Goal: Task Accomplishment & Management: Manage account settings

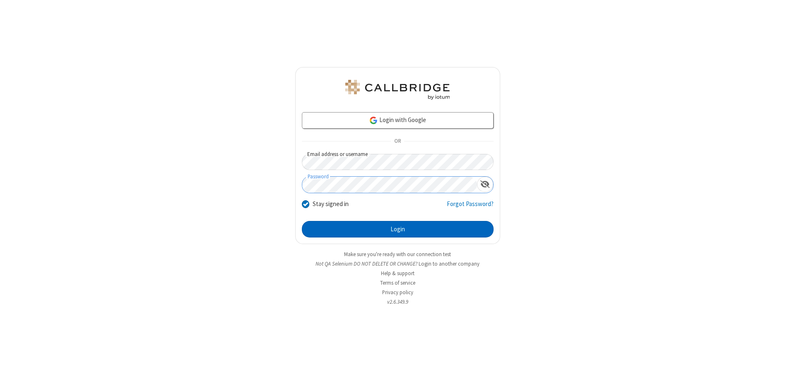
click at [398, 229] on button "Login" at bounding box center [398, 229] width 192 height 17
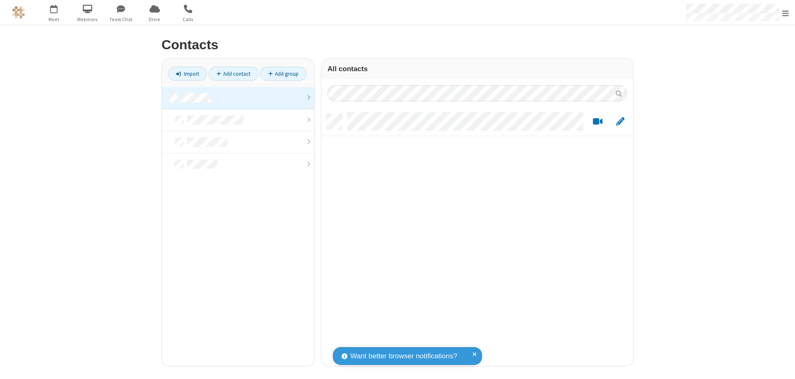
scroll to position [253, 306]
click at [238, 98] on link at bounding box center [238, 98] width 152 height 22
click at [234, 74] on link "Add contact" at bounding box center [234, 74] width 50 height 14
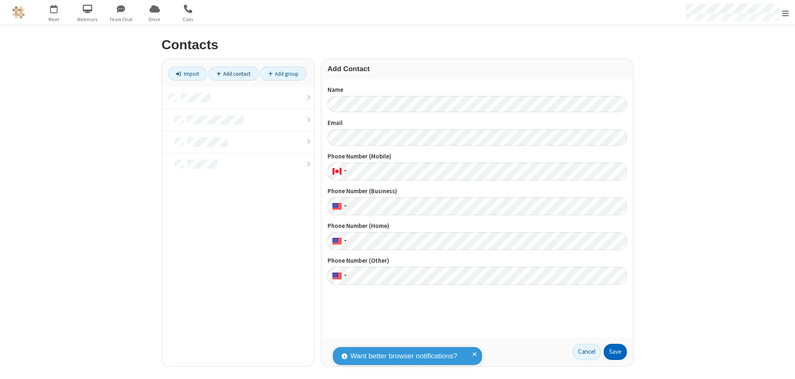
click at [615, 352] on button "Save" at bounding box center [615, 352] width 23 height 17
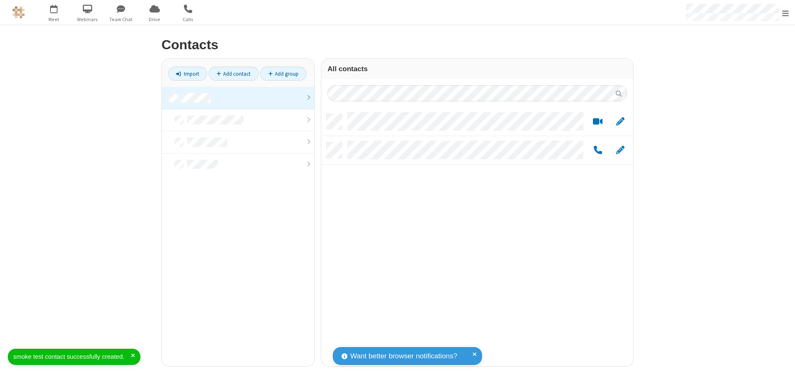
scroll to position [253, 306]
